Goal: Book appointment/travel/reservation

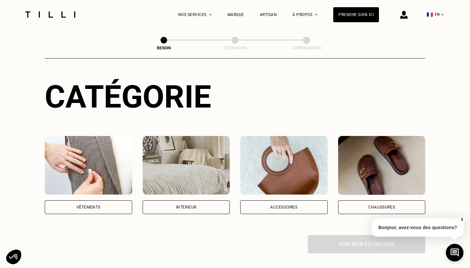
scroll to position [63, 0]
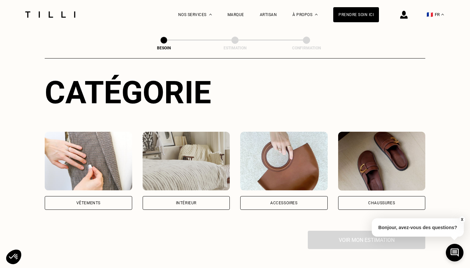
click at [105, 163] on img at bounding box center [88, 161] width 87 height 59
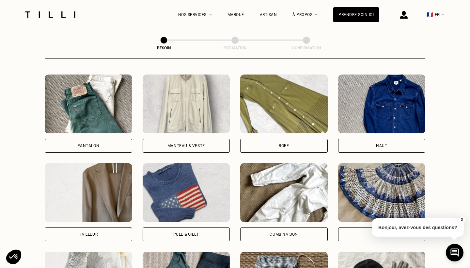
scroll to position [294, 0]
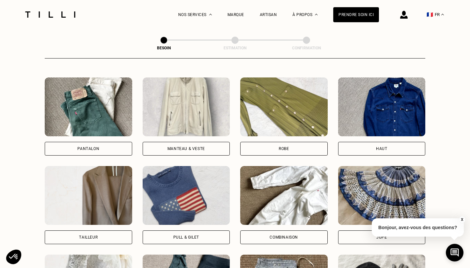
click at [374, 142] on div "Haut" at bounding box center [381, 149] width 87 height 14
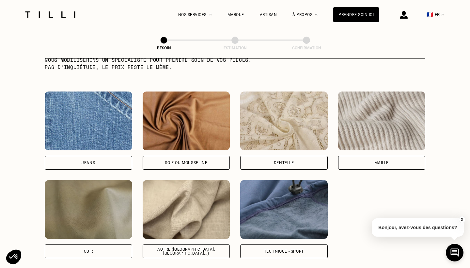
scroll to position [694, 0]
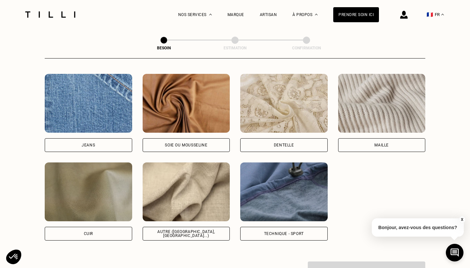
click at [260, 210] on img at bounding box center [283, 191] width 87 height 59
select select "FR"
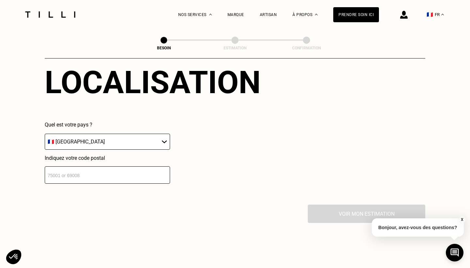
scroll to position [920, 0]
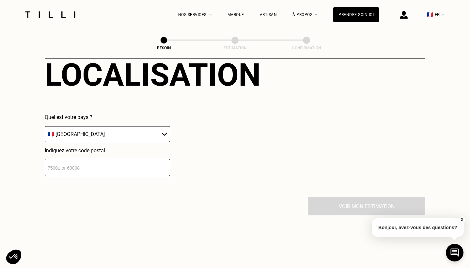
click at [157, 163] on input "number" at bounding box center [107, 167] width 125 height 17
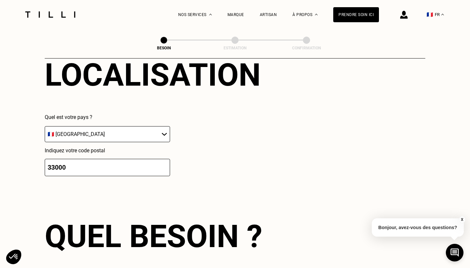
scroll to position [1038, 0]
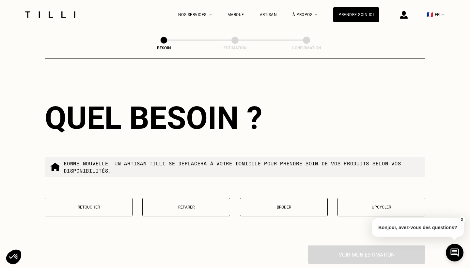
type input "33000"
click at [105, 204] on button "Retoucher" at bounding box center [89, 206] width 88 height 19
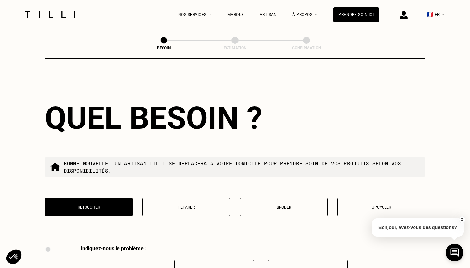
scroll to position [1204, 0]
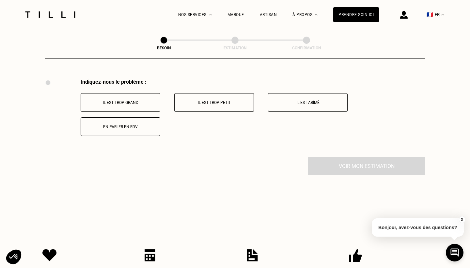
click at [155, 124] on p "En parler en RDV" at bounding box center [120, 126] width 72 height 5
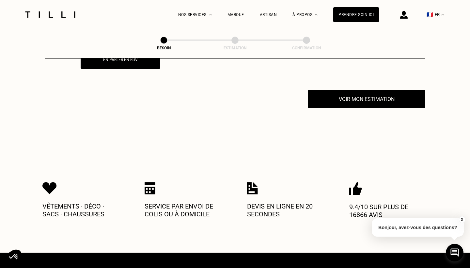
scroll to position [1282, 0]
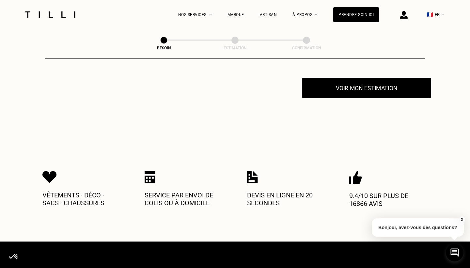
click at [346, 85] on button "Voir mon estimation" at bounding box center [366, 88] width 129 height 20
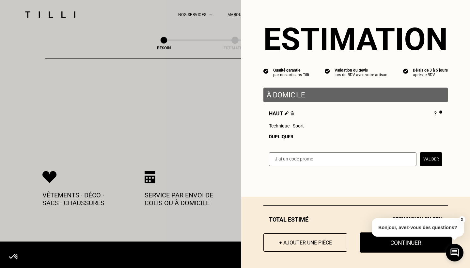
click at [390, 245] on button "Continuer" at bounding box center [406, 242] width 92 height 20
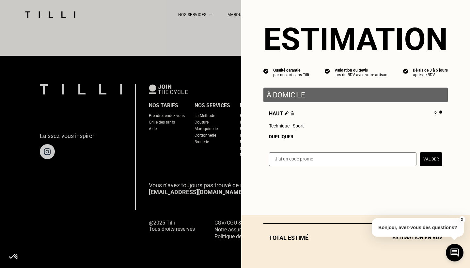
scroll to position [392, 0]
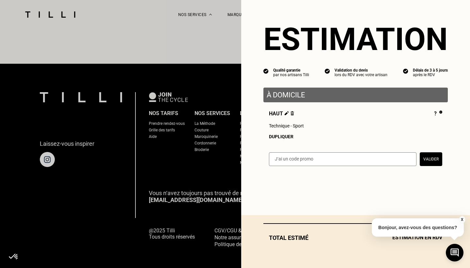
select select "FR"
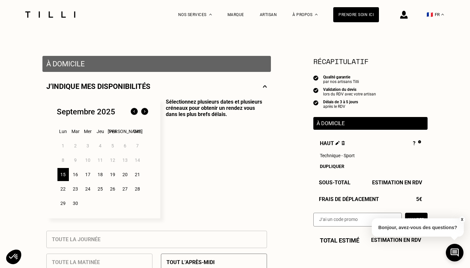
scroll to position [104, 0]
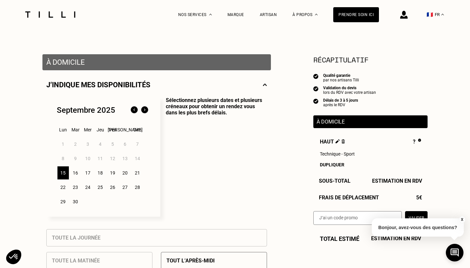
click at [76, 171] on div "16" at bounding box center [75, 172] width 11 height 13
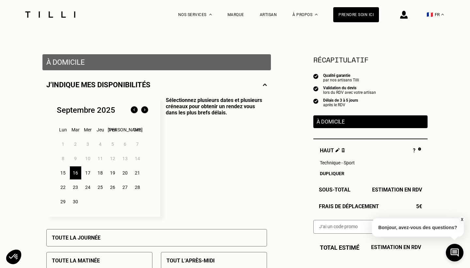
click at [63, 173] on div "15" at bounding box center [62, 172] width 11 height 13
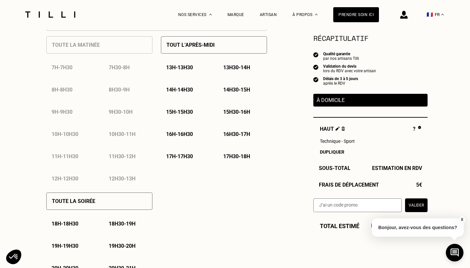
scroll to position [321, 0]
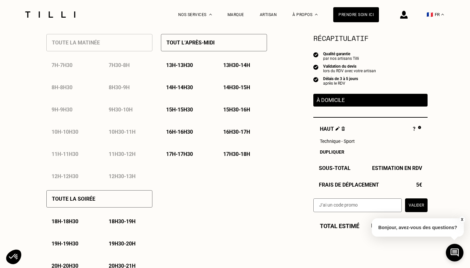
click at [113, 220] on p "18h30 - 19h" at bounding box center [122, 221] width 27 height 6
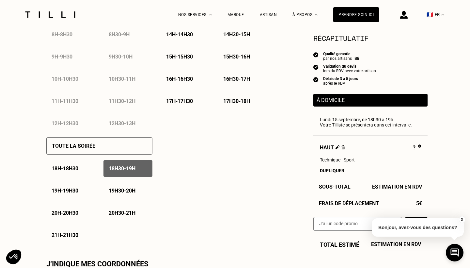
scroll to position [375, 0]
click at [462, 218] on button "X" at bounding box center [461, 219] width 7 height 7
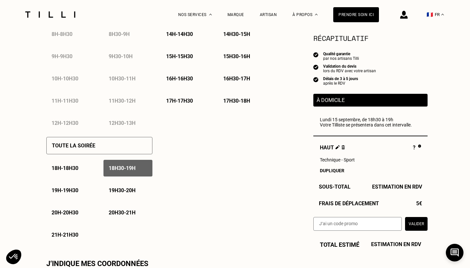
scroll to position [378, 0]
